Goal: Task Accomplishment & Management: Manage account settings

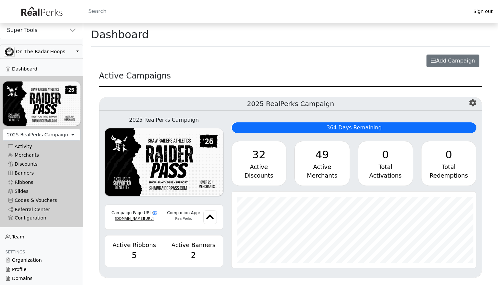
scroll to position [76, 244]
click at [44, 48] on button "button" at bounding box center [41, 52] width 83 height 14
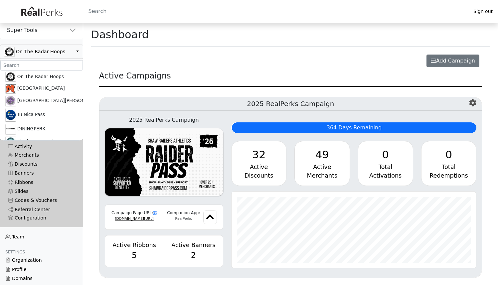
click at [170, 55] on div "Add Campaign" at bounding box center [290, 61] width 391 height 18
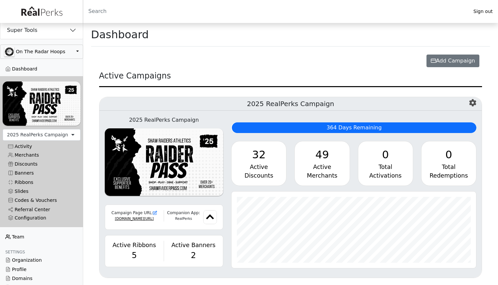
click at [26, 233] on link "Team" at bounding box center [41, 236] width 83 height 9
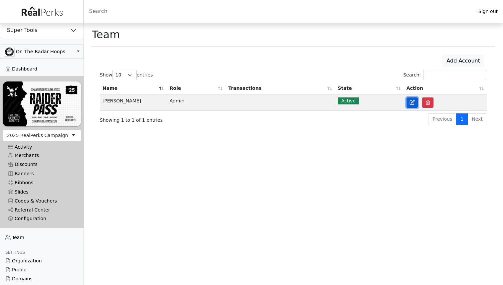
click at [412, 102] on icon at bounding box center [412, 101] width 3 height 3
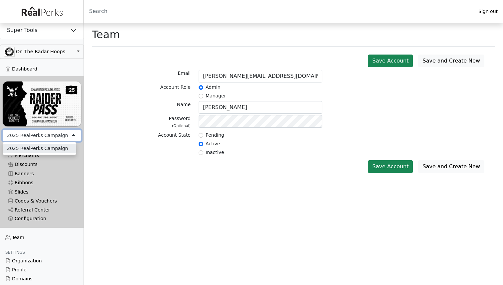
click at [63, 130] on div "2025 RealPerks Campaign" at bounding box center [42, 136] width 78 height 12
click at [121, 117] on div "Password (Optional)" at bounding box center [145, 123] width 99 height 17
click at [129, 152] on div "Account State" at bounding box center [145, 145] width 99 height 26
